Goal: Information Seeking & Learning: Learn about a topic

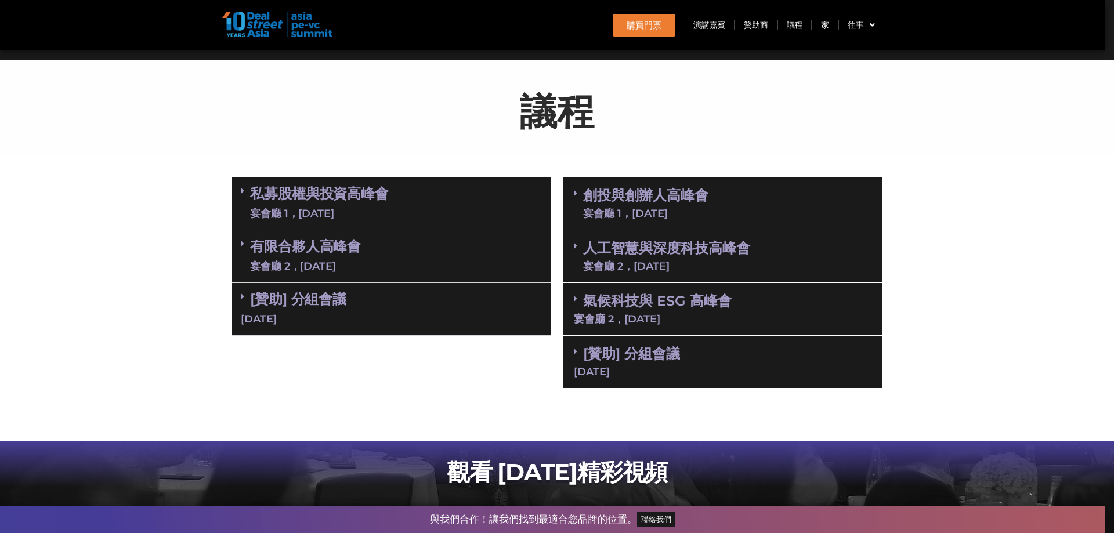
scroll to position [580, 0]
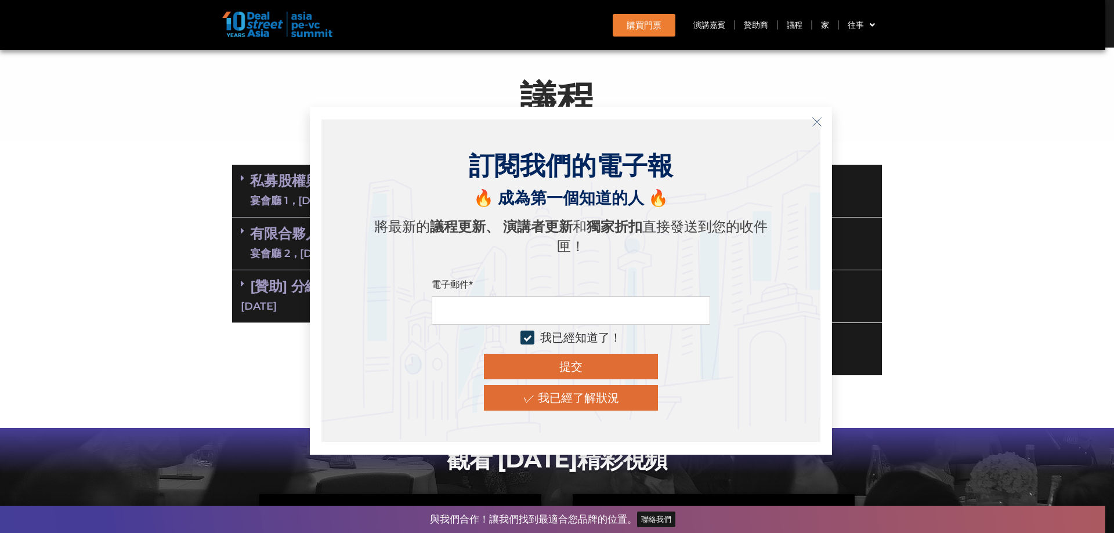
click at [817, 120] on icon "關閉" at bounding box center [817, 122] width 10 height 10
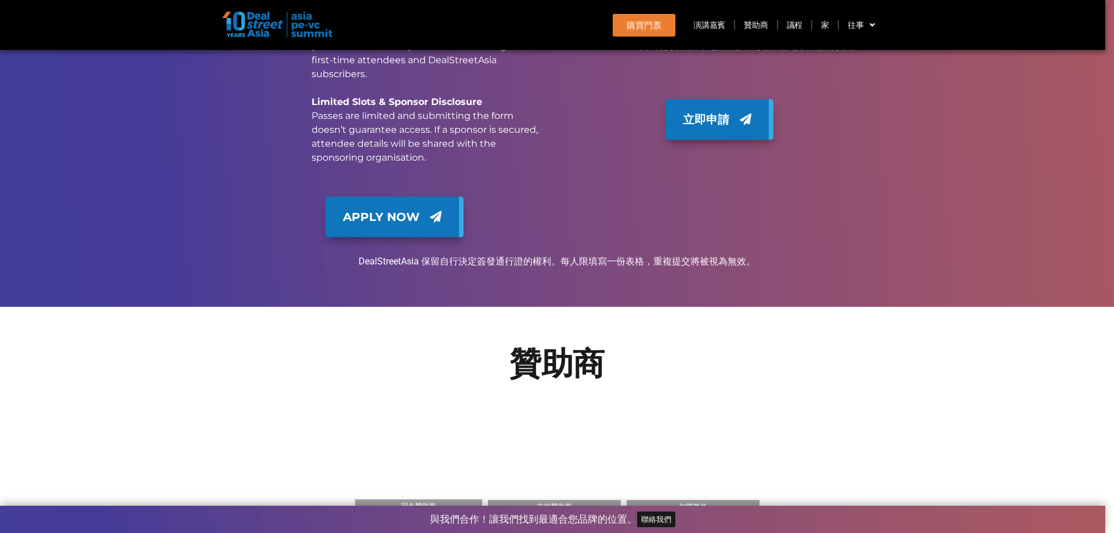
scroll to position [9456, 0]
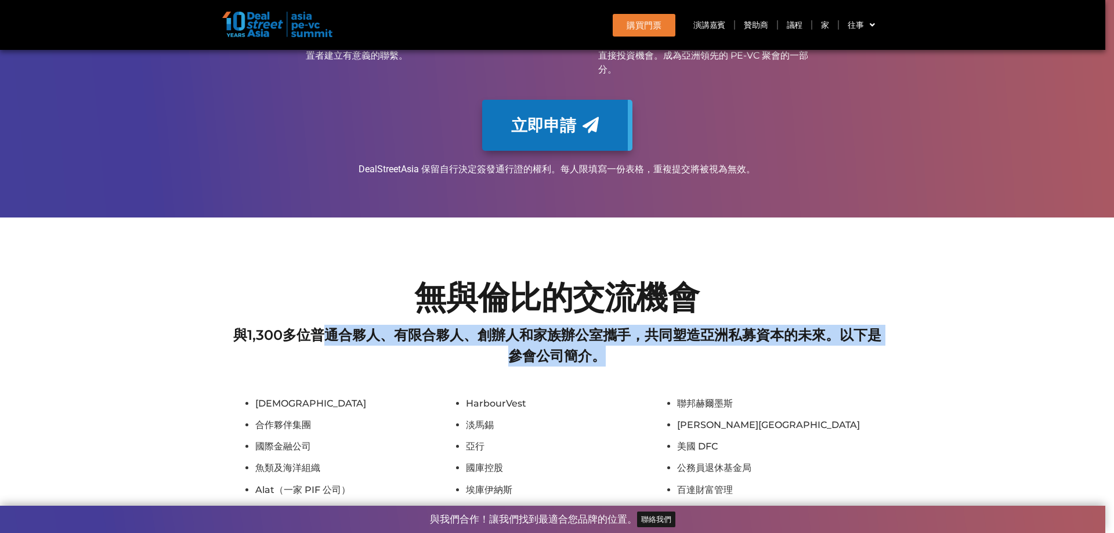
drag, startPoint x: 320, startPoint y: 230, endPoint x: 680, endPoint y: 251, distance: 361.4
click at [680, 325] on h2 "與1,300多位普通合夥人、有限合夥人、創辦人和家族辦公室攜手，共同塑造亞洲私募資本的未來。以下是參會公司簡介。" at bounding box center [557, 346] width 650 height 42
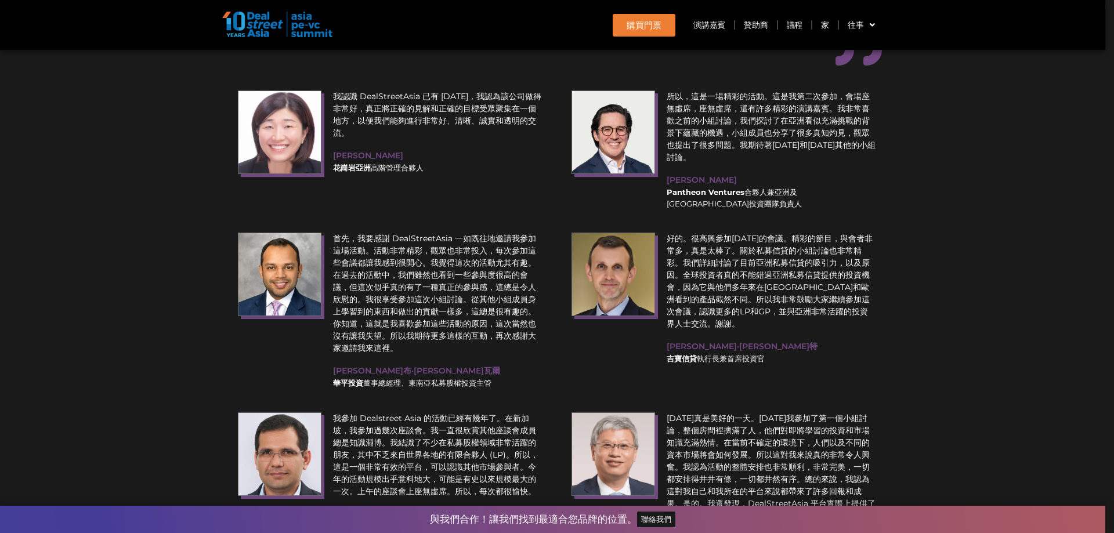
scroll to position [4515, 0]
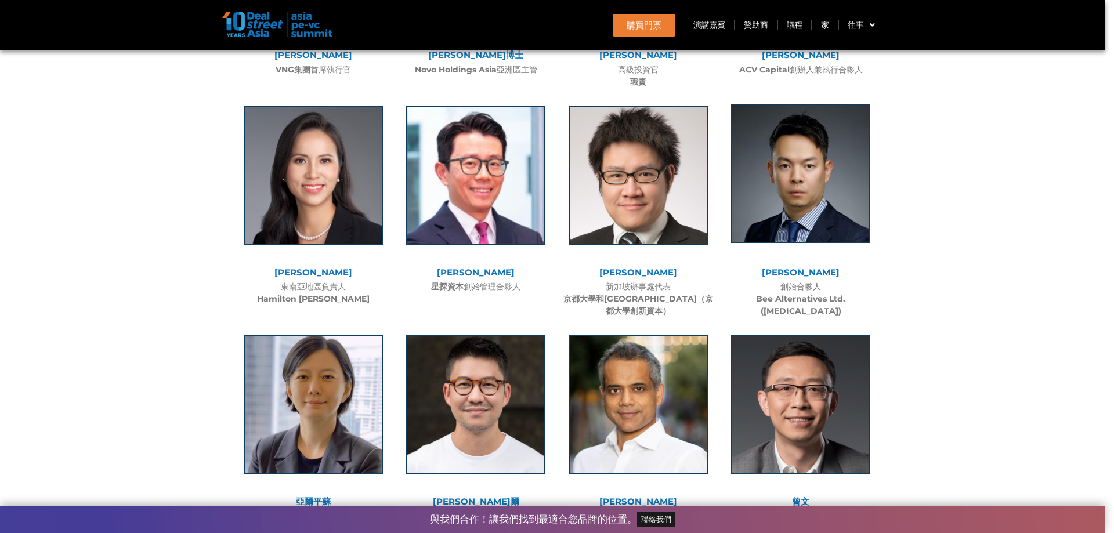
click at [799, 173] on img at bounding box center [800, 173] width 139 height 139
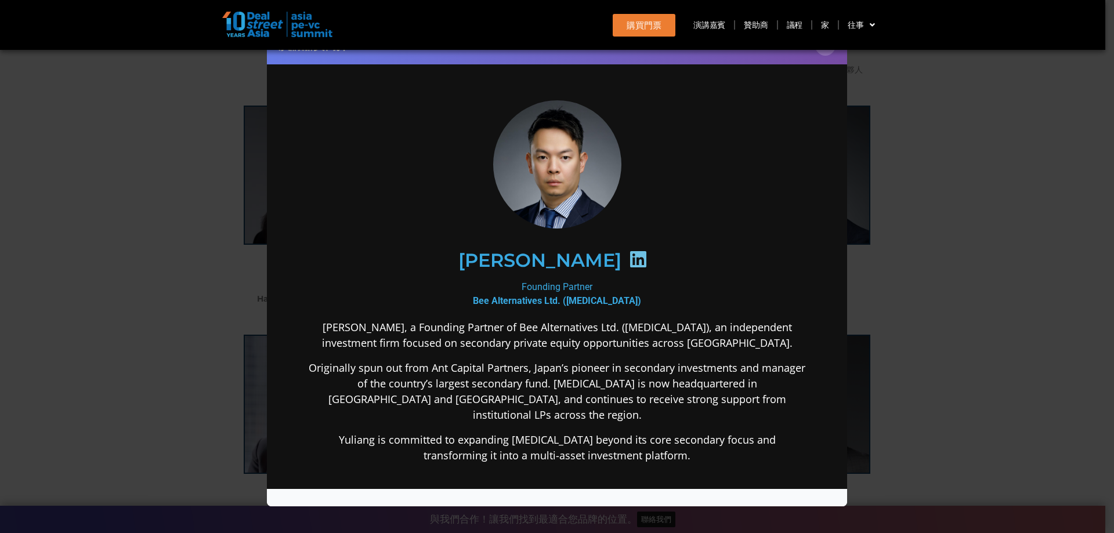
scroll to position [0, 0]
click at [662, 362] on p "Originally spun out from Ant Capital Partners, Japan’s pioneer in secondary inv…" at bounding box center [556, 391] width 501 height 63
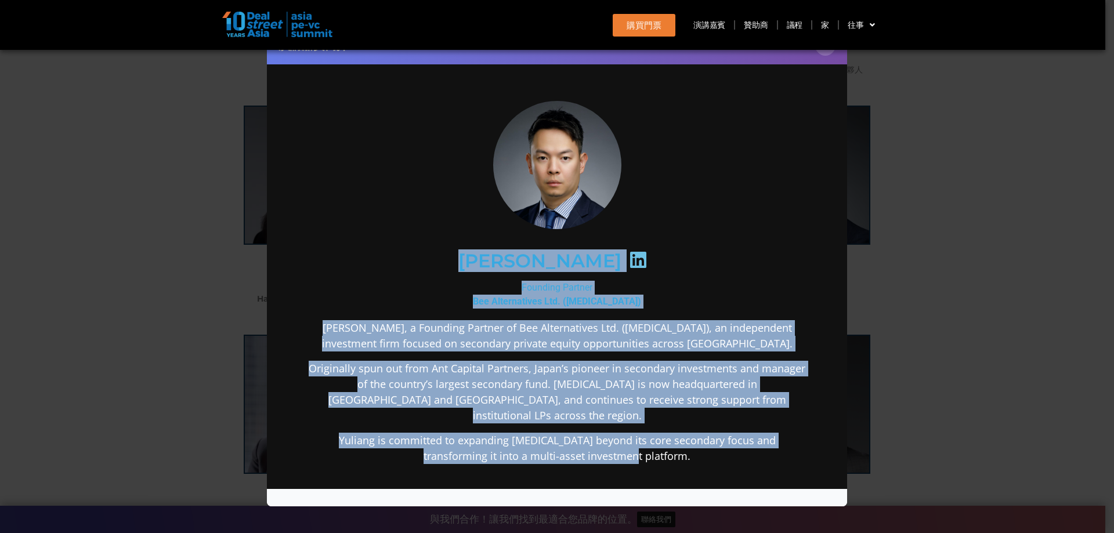
drag, startPoint x: 639, startPoint y: 440, endPoint x: 331, endPoint y: 258, distance: 358.4
click at [331, 258] on div "[PERSON_NAME] Founding Partner Bee Alternatives Ltd. ([MEDICAL_DATA]) [PERSON_N…" at bounding box center [556, 373] width 501 height 546
copy div "[PERSON_NAME] Founding Partner Bee Alternatives Ltd. ([MEDICAL_DATA]) [PERSON_N…"
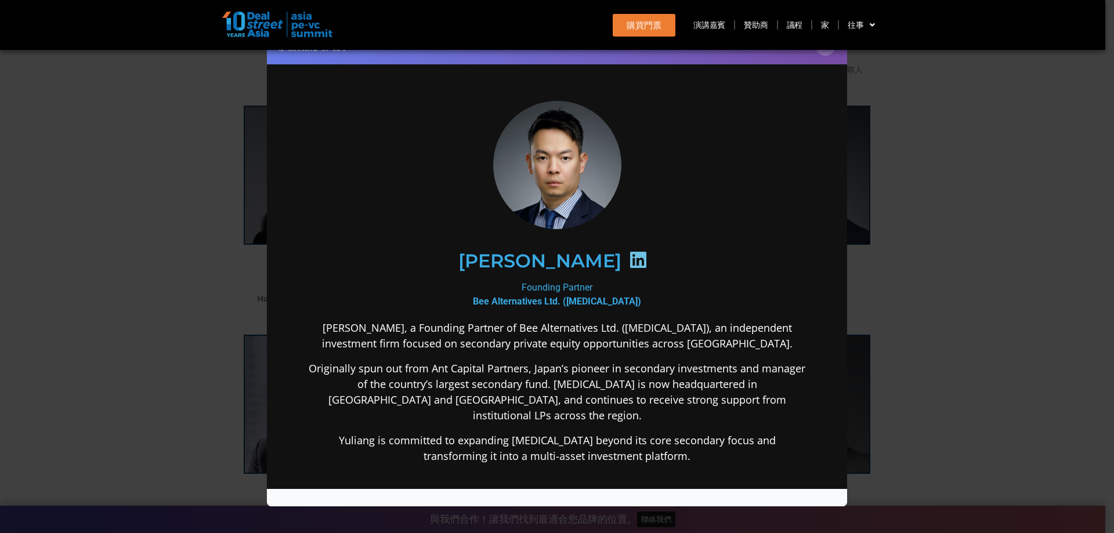
click at [913, 101] on div "演講嘉賓簡介 ×" at bounding box center [557, 266] width 1114 height 533
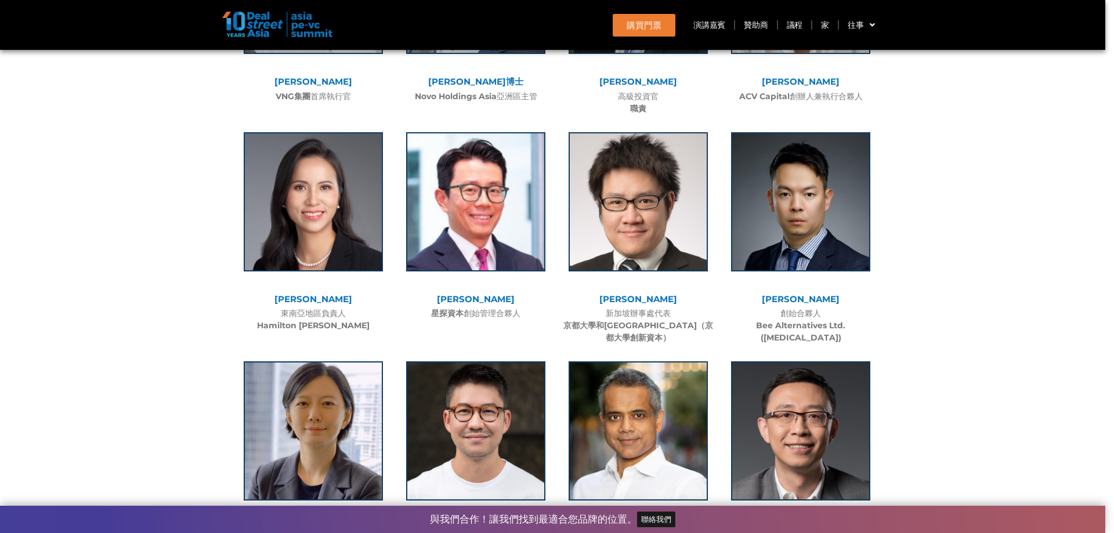
scroll to position [5153, 0]
